Goal: Find specific page/section: Find specific page/section

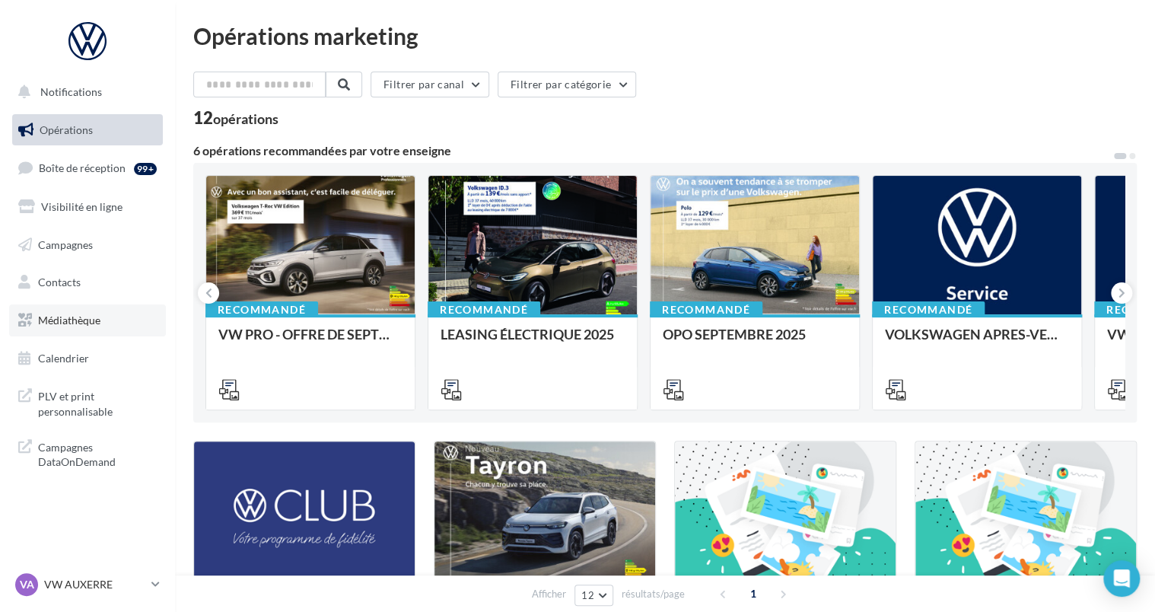
click at [54, 323] on span "Médiathèque" at bounding box center [69, 320] width 62 height 13
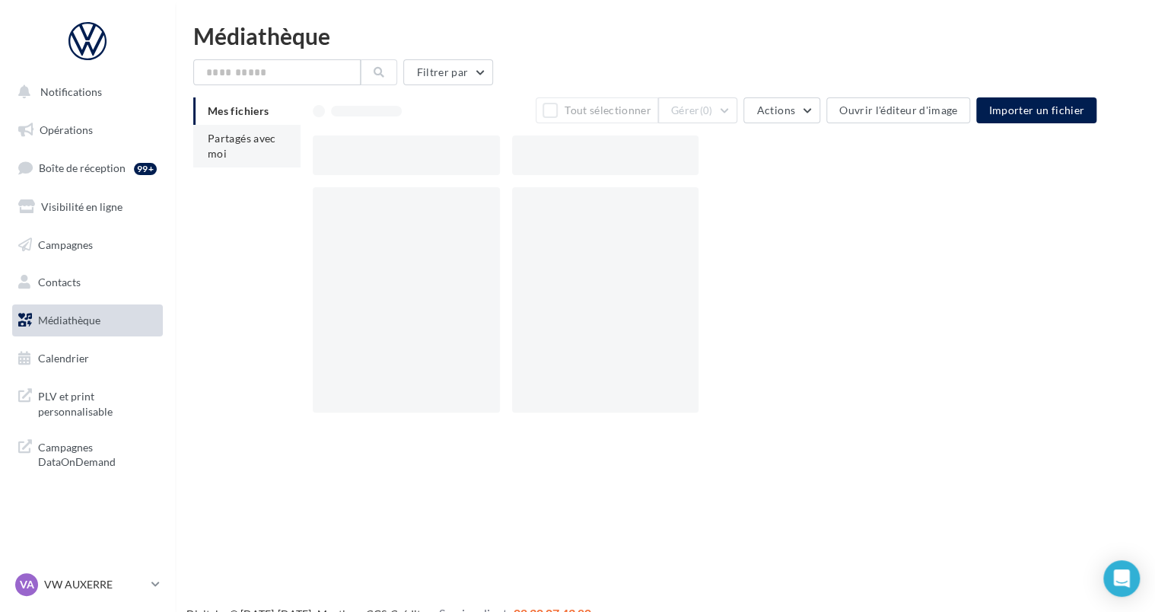
click at [250, 131] on li "Partagés avec moi" at bounding box center [246, 146] width 107 height 43
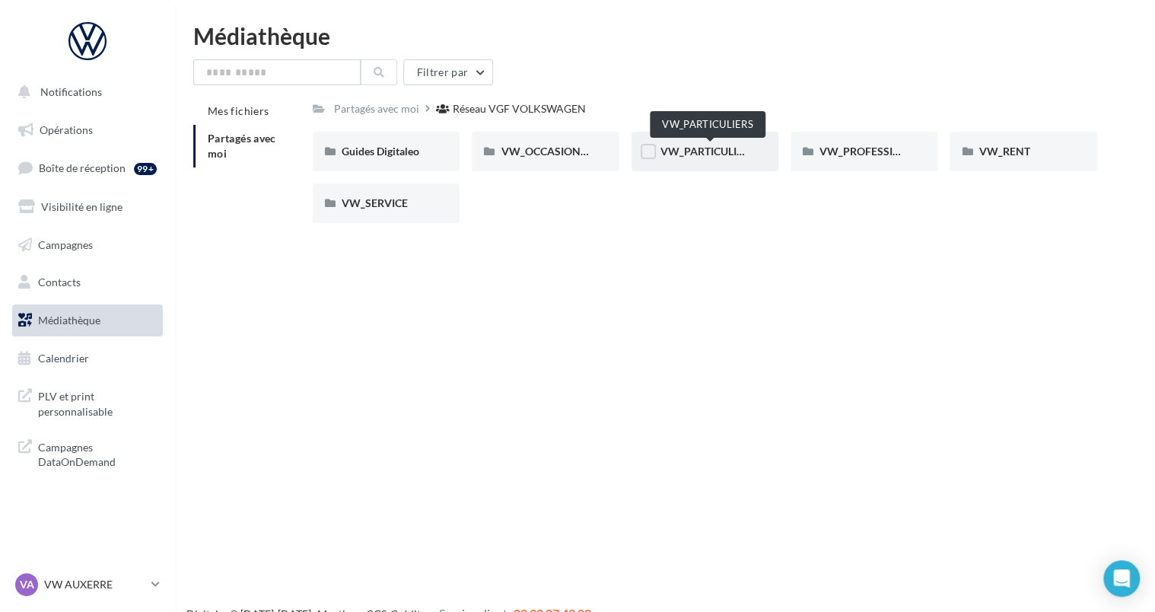
click at [731, 146] on span "VW_PARTICULIERS" at bounding box center [708, 151] width 95 height 13
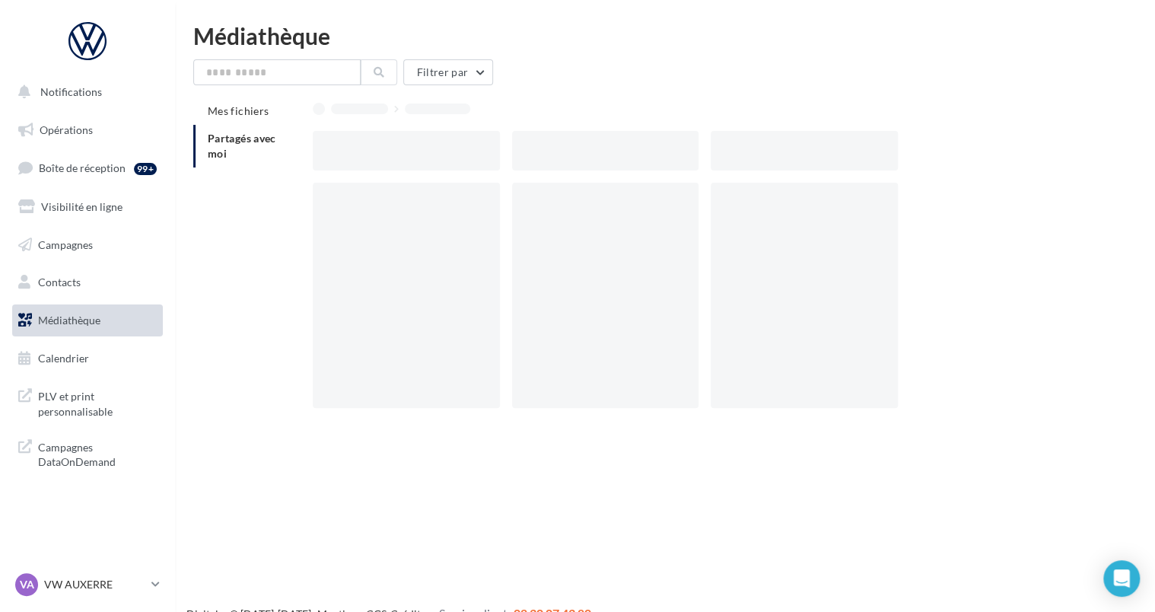
click at [731, 146] on div at bounding box center [804, 151] width 187 height 40
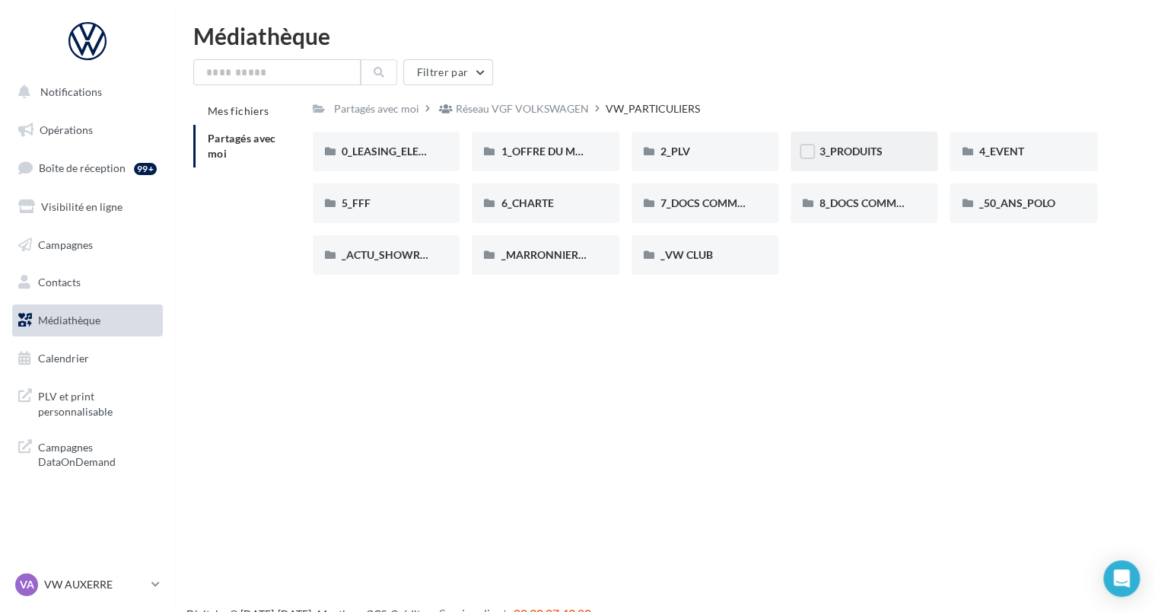
click at [835, 144] on div "3_PRODUITS" at bounding box center [864, 151] width 89 height 15
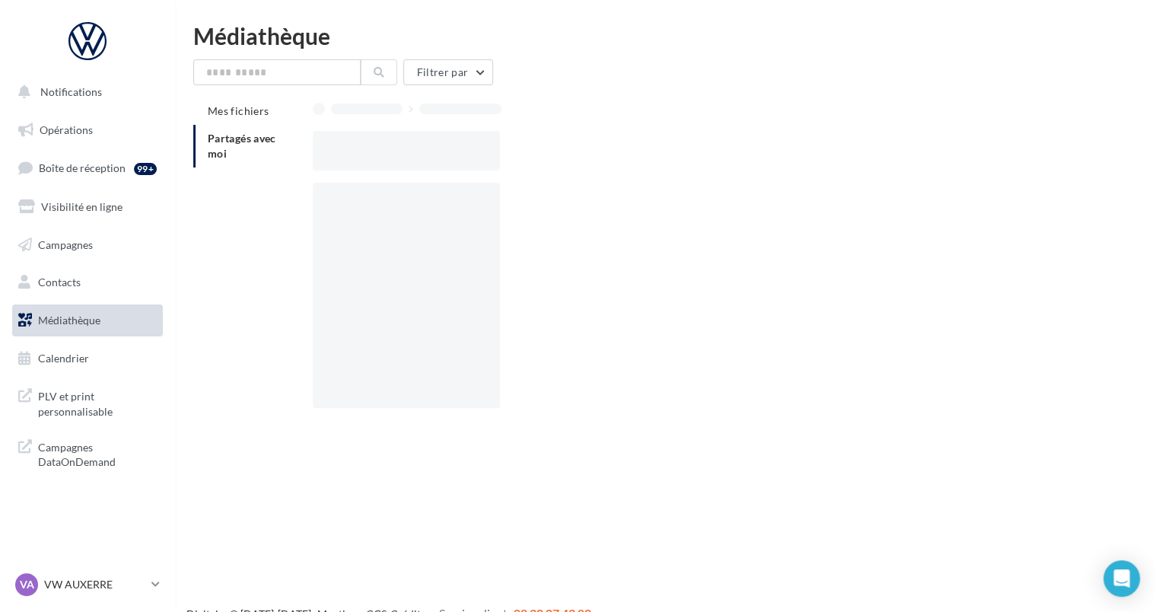
click at [835, 144] on div at bounding box center [711, 151] width 797 height 40
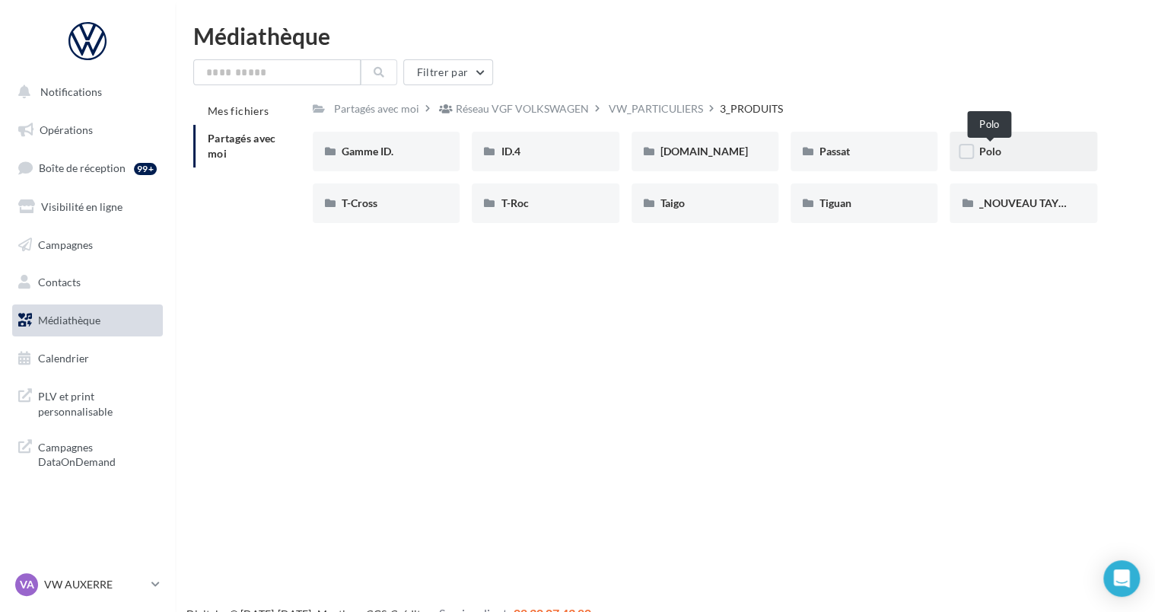
click at [995, 155] on span "Polo" at bounding box center [990, 151] width 22 height 13
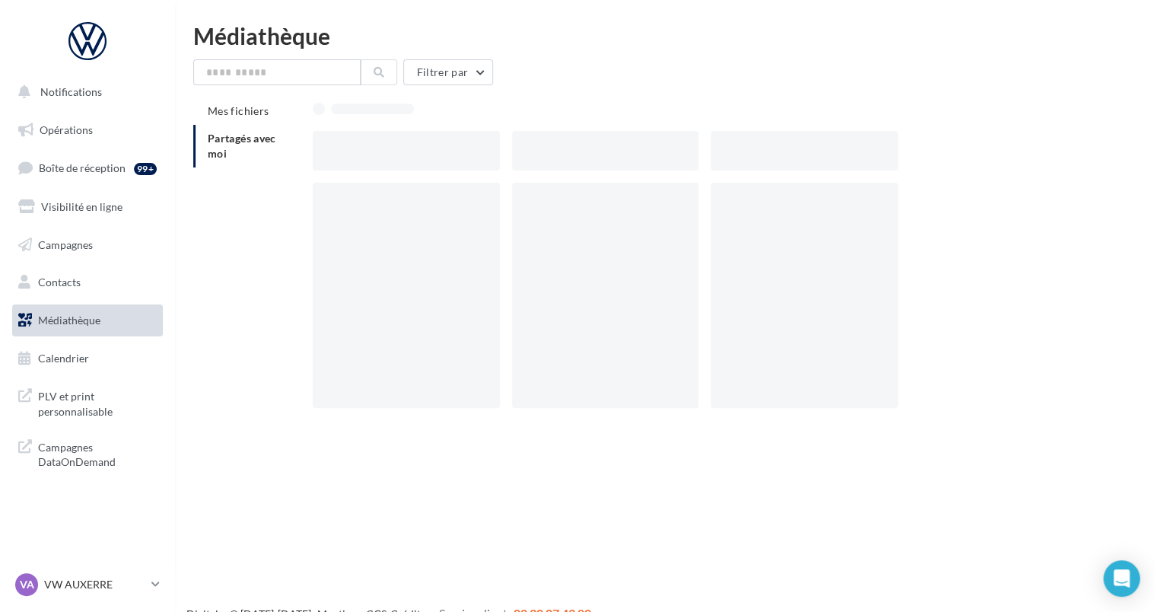
click at [995, 155] on div at bounding box center [711, 151] width 797 height 40
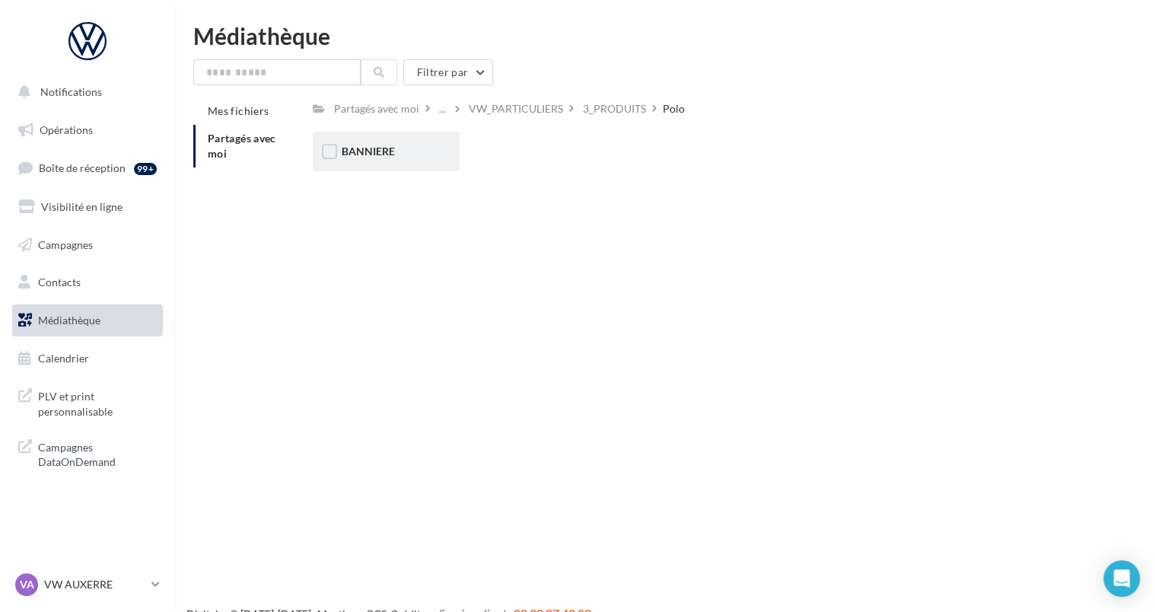
click at [389, 147] on span "BANNIERE" at bounding box center [368, 151] width 53 height 13
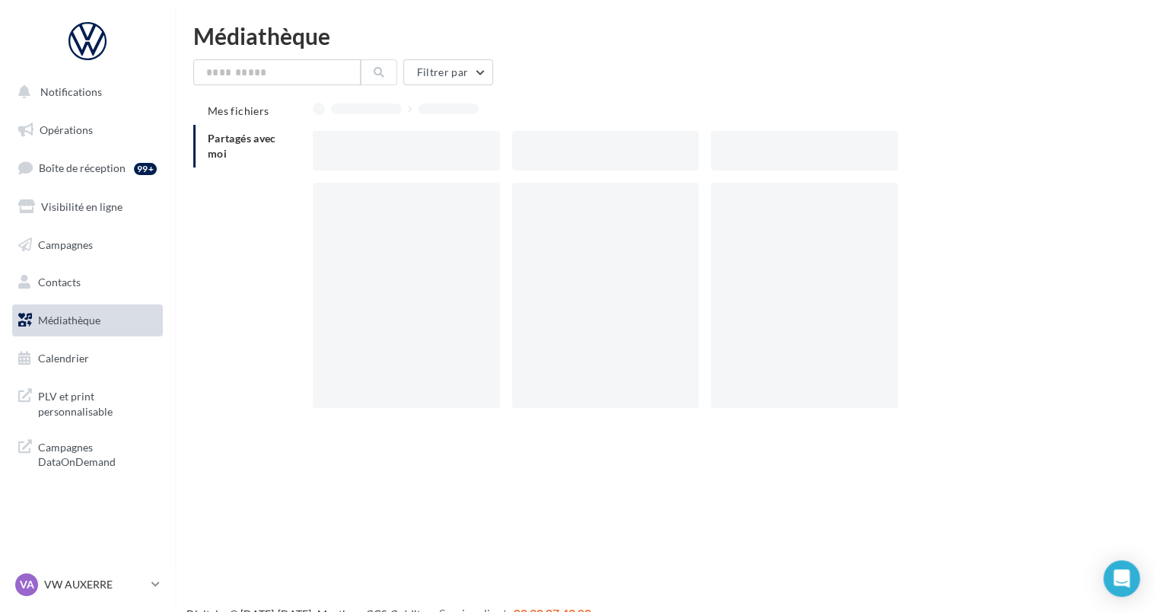
click at [389, 147] on div at bounding box center [406, 151] width 187 height 40
